Goal: Task Accomplishment & Management: Complete application form

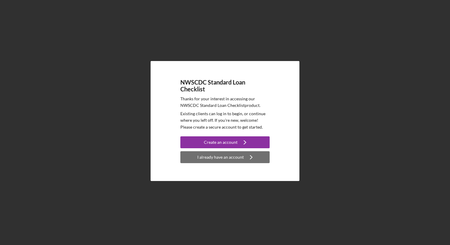
click at [244, 162] on icon "Icon/Navigate" at bounding box center [251, 157] width 15 height 15
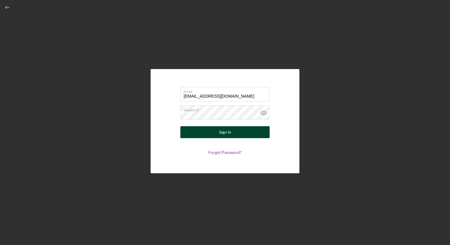
click at [240, 134] on button "Sign In" at bounding box center [224, 132] width 89 height 12
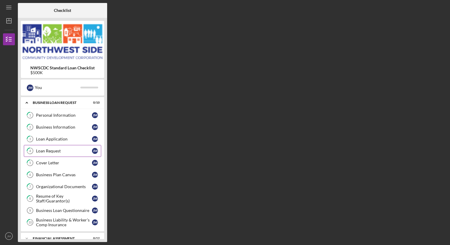
scroll to position [49, 0]
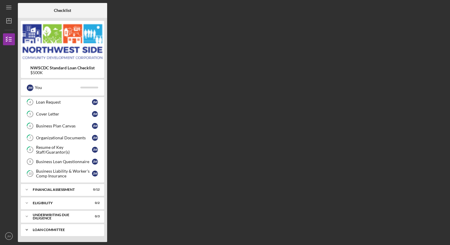
click at [76, 230] on div "Loan committee" at bounding box center [65, 230] width 64 height 4
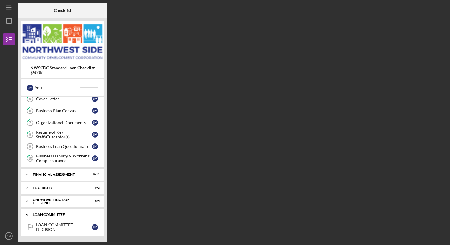
click at [76, 230] on div "LOAN COMMITTEE DECISION" at bounding box center [64, 227] width 56 height 10
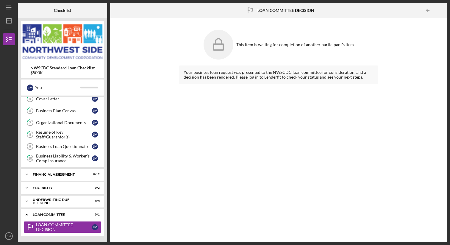
click at [218, 42] on icon at bounding box center [219, 45] width 30 height 30
click at [9, 19] on line "button" at bounding box center [9, 19] width 0 height 2
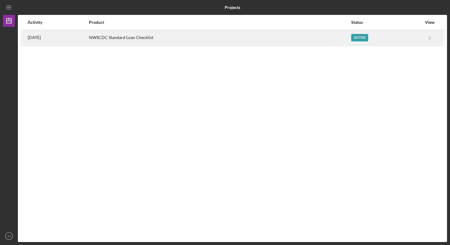
click at [117, 36] on div "NWSCDC Standard Loan Checklist" at bounding box center [220, 37] width 262 height 15
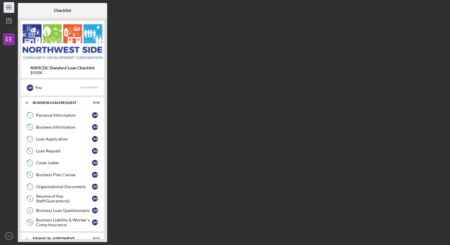
click at [10, 8] on icon "Icon/Menu" at bounding box center [8, 7] width 13 height 13
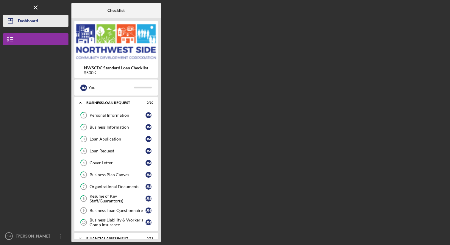
click at [22, 19] on div "Dashboard" at bounding box center [28, 21] width 20 height 13
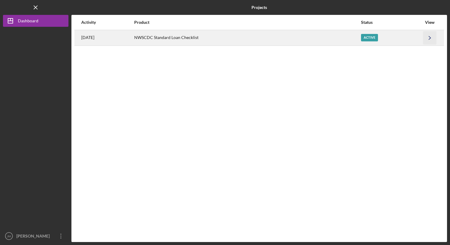
click at [430, 38] on polyline "button" at bounding box center [430, 37] width 2 height 3
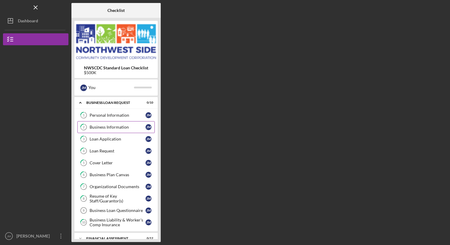
scroll to position [49, 0]
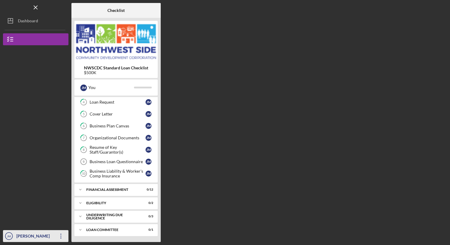
click at [39, 238] on div "[PERSON_NAME]" at bounding box center [34, 236] width 39 height 13
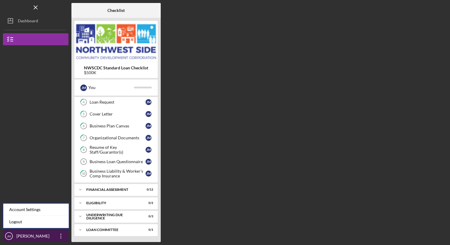
click at [61, 236] on icon "button" at bounding box center [60, 236] width 1 height 5
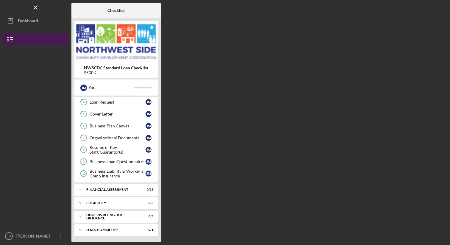
click at [35, 39] on button "NWSCDC Standard Loan Checklist" at bounding box center [35, 39] width 65 height 12
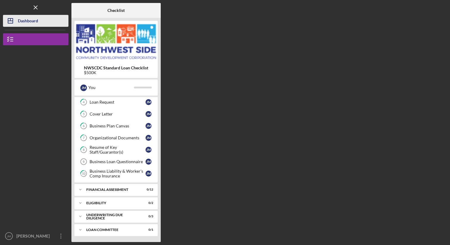
click at [33, 25] on div "Dashboard" at bounding box center [28, 21] width 20 height 13
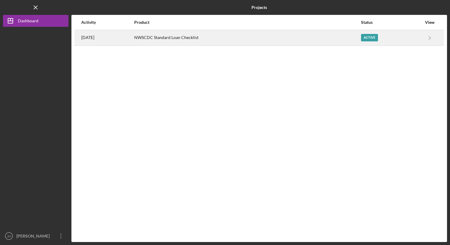
click at [89, 37] on time "[DATE]" at bounding box center [87, 37] width 13 height 5
click at [365, 36] on div "Active" at bounding box center [369, 37] width 17 height 7
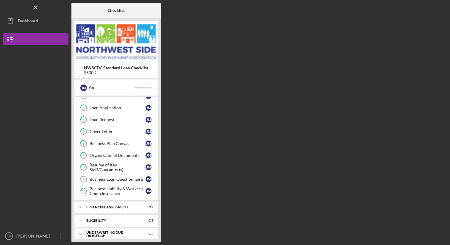
scroll to position [49, 0]
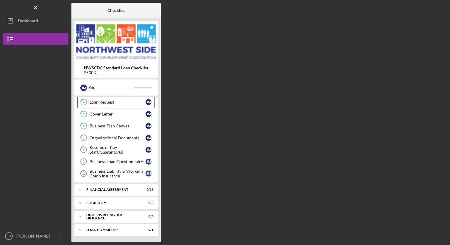
click at [145, 101] on div "Loan Request" at bounding box center [118, 102] width 56 height 5
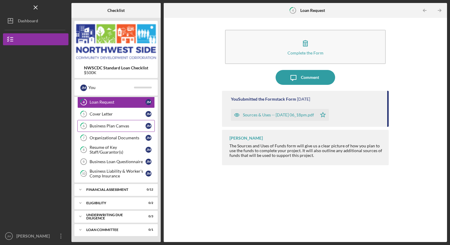
click at [137, 123] on link "6 Business Plan Canvas J M" at bounding box center [115, 126] width 77 height 12
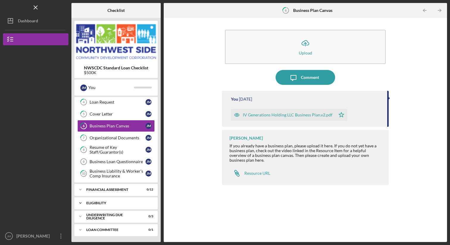
click at [122, 209] on div "Icon/Expander Eligibility 0 / 2" at bounding box center [115, 203] width 83 height 12
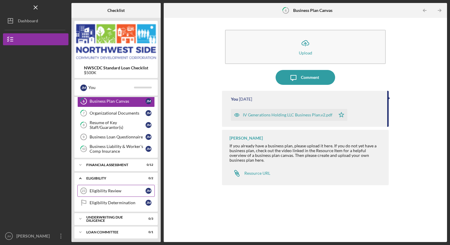
scroll to position [76, 0]
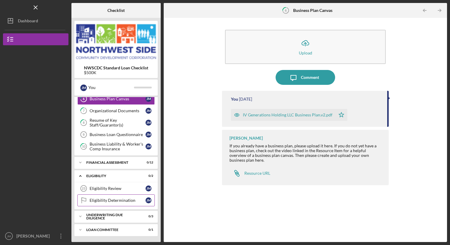
click at [133, 201] on div "Eligibility Determination" at bounding box center [118, 200] width 56 height 5
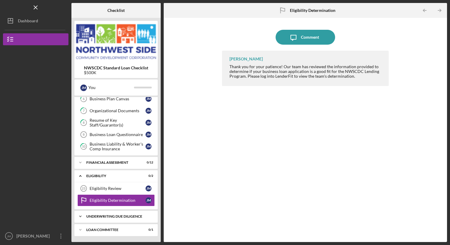
click at [134, 216] on div "underwriting Due Diligence" at bounding box center [118, 217] width 64 height 4
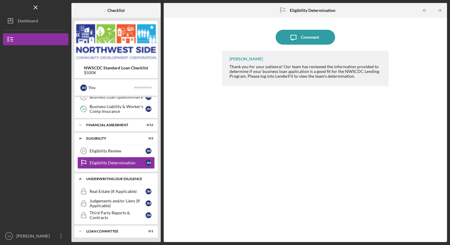
scroll to position [115, 0]
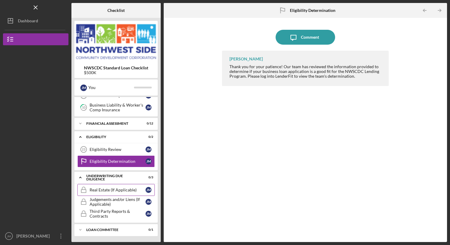
click at [138, 188] on div "Real Estate (If Applicable)" at bounding box center [118, 189] width 56 height 5
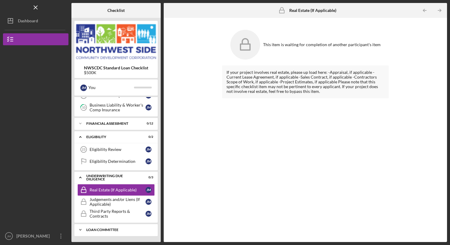
click at [130, 229] on div "Loan committee" at bounding box center [118, 230] width 64 height 4
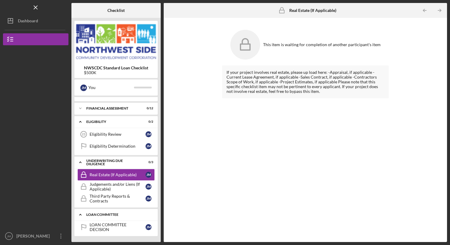
click at [130, 229] on div "LOAN COMMITTEE DECISION" at bounding box center [118, 227] width 56 height 10
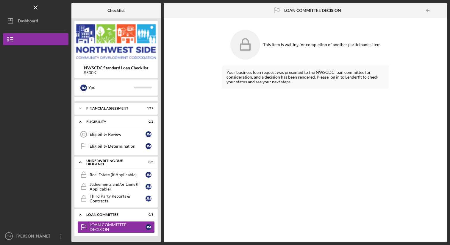
click at [247, 45] on icon at bounding box center [245, 45] width 30 height 30
click at [428, 11] on icon "Icon/Table Pagination Arrow" at bounding box center [427, 10] width 13 height 13
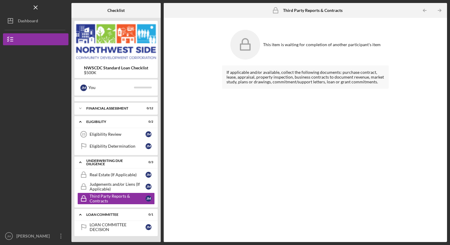
click at [426, 11] on icon "Icon/Table Pagination Arrow" at bounding box center [424, 10] width 13 height 13
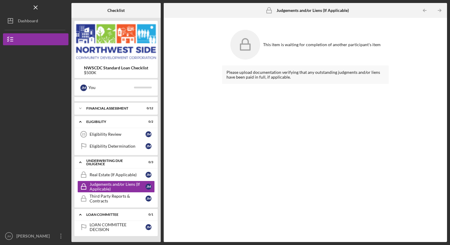
click at [426, 11] on icon "Icon/Table Pagination Arrow" at bounding box center [424, 10] width 13 height 13
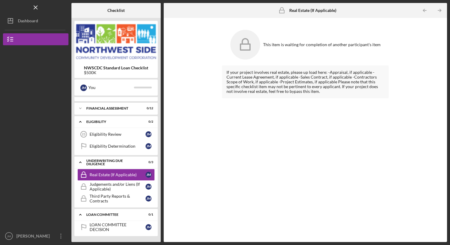
click at [426, 11] on icon "Icon/Table Pagination Arrow" at bounding box center [424, 10] width 13 height 13
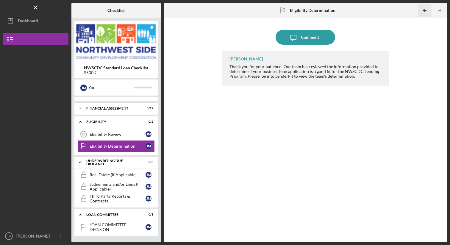
click at [427, 11] on icon "Icon/Table Pagination Arrow" at bounding box center [424, 10] width 13 height 13
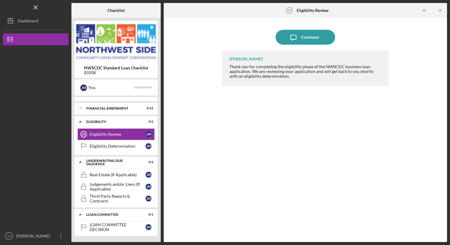
click at [427, 11] on icon "Icon/Table Pagination Arrow" at bounding box center [424, 10] width 13 height 13
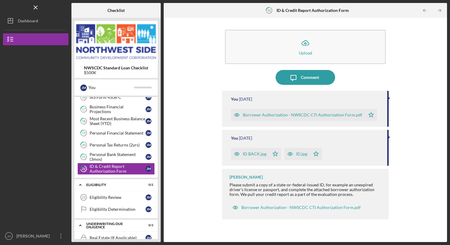
scroll to position [214, 0]
